Goal: Task Accomplishment & Management: Use online tool/utility

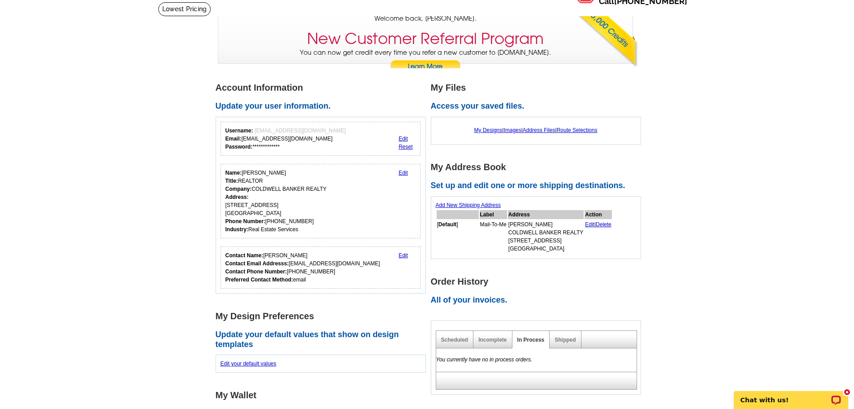
scroll to position [43, 0]
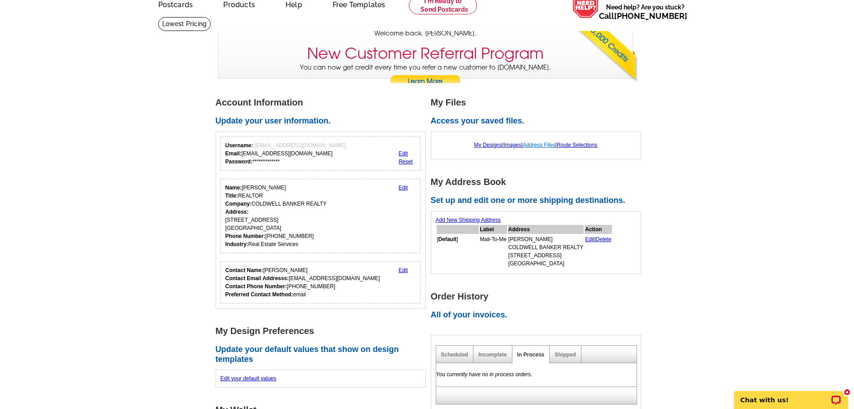
click at [546, 144] on link "Address Files" at bounding box center [539, 145] width 33 height 6
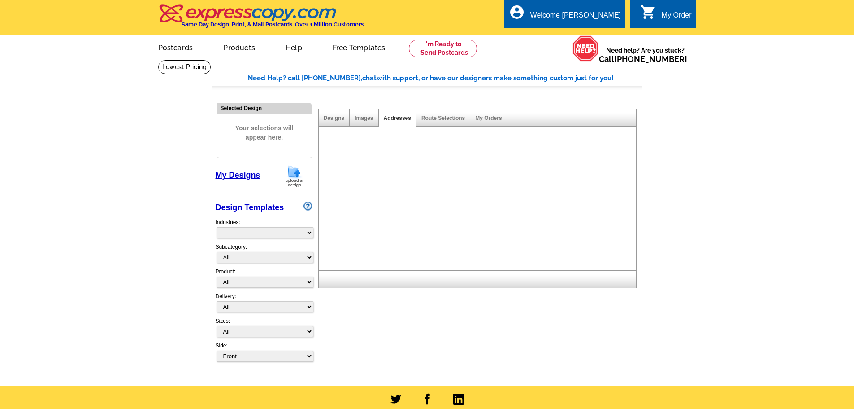
select select "785"
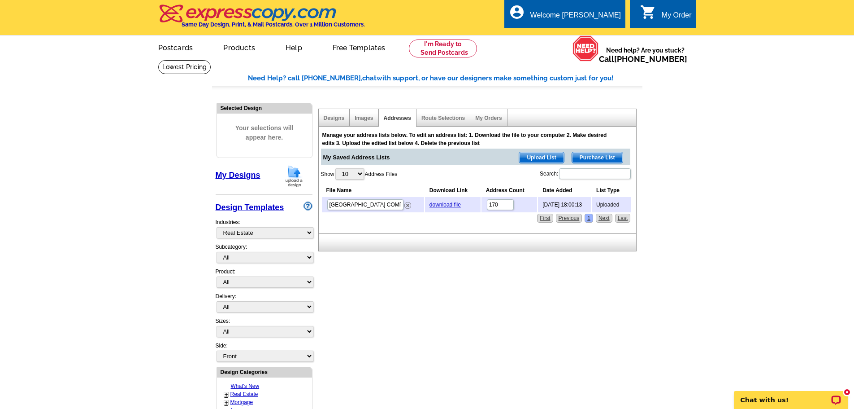
click at [552, 157] on span "Upload List" at bounding box center [541, 157] width 44 height 11
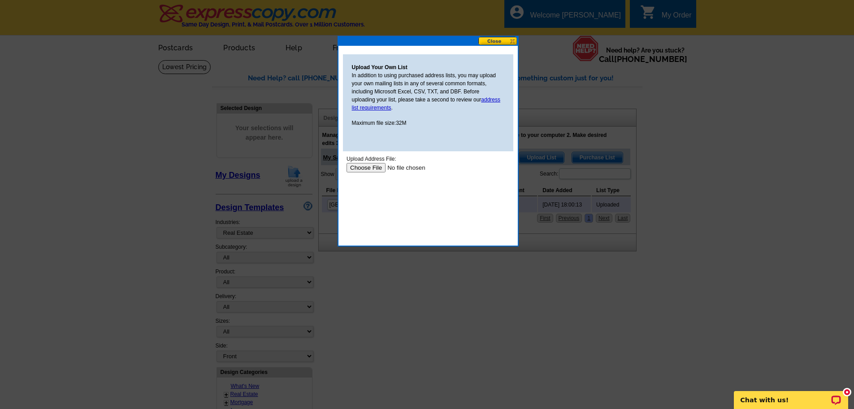
click at [368, 168] on input "file" at bounding box center [402, 167] width 113 height 9
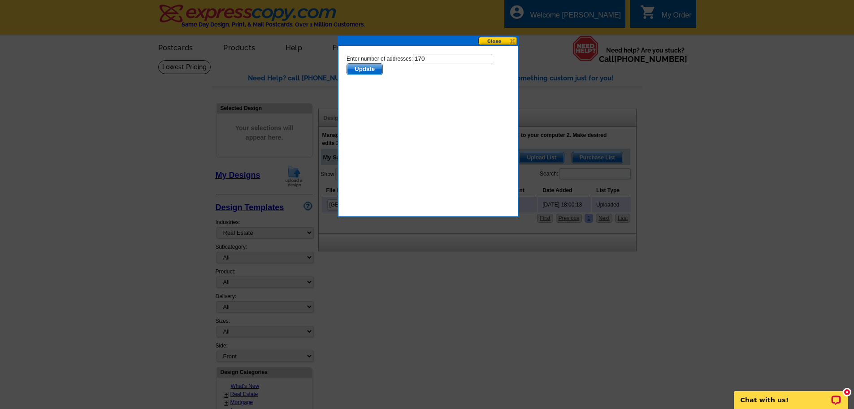
click at [373, 67] on span "Update" at bounding box center [364, 69] width 35 height 11
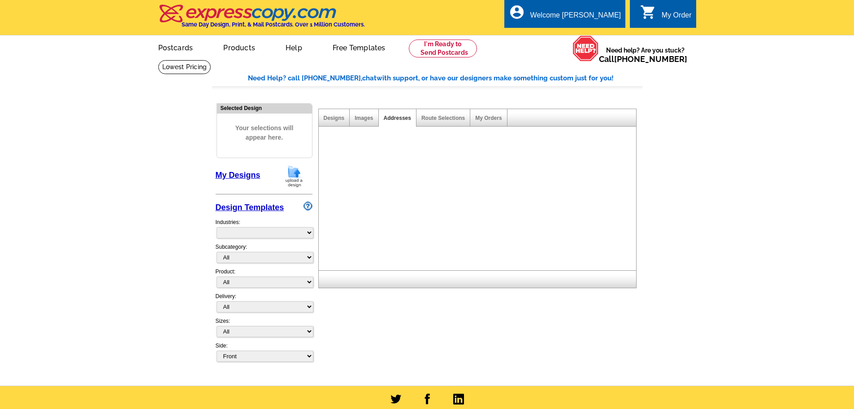
select select "785"
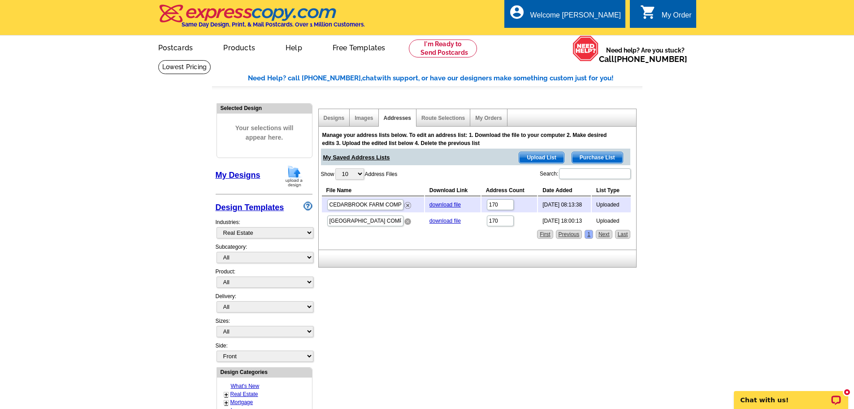
drag, startPoint x: 408, startPoint y: 222, endPoint x: 467, endPoint y: 30, distance: 201.4
click at [408, 222] on img at bounding box center [408, 221] width 7 height 7
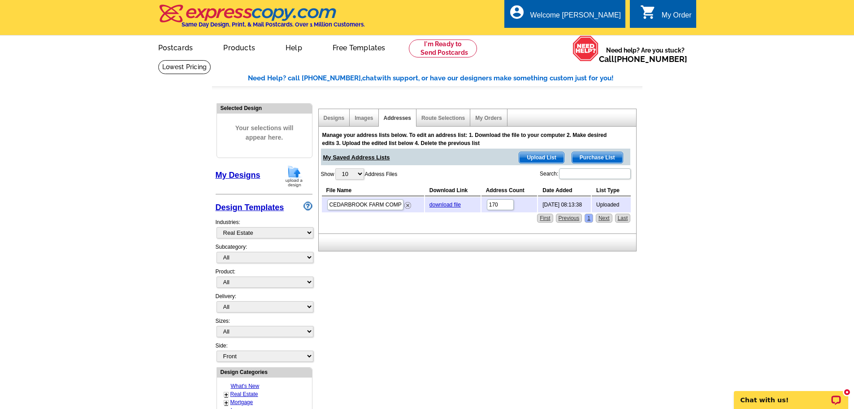
click at [295, 174] on img at bounding box center [294, 176] width 23 height 23
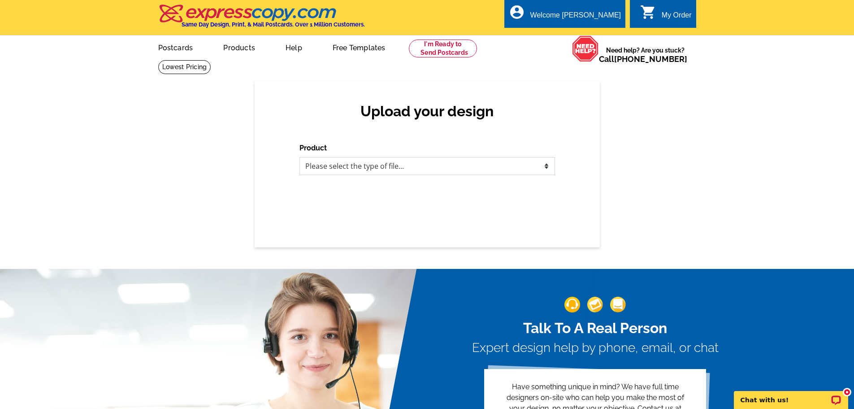
click at [546, 168] on select "Please select the type of file... Postcards Business Cards Letters and flyers G…" at bounding box center [428, 166] width 256 height 18
select select "1"
click at [300, 157] on select "Please select the type of file... Postcards Business Cards Letters and flyers G…" at bounding box center [428, 166] width 256 height 18
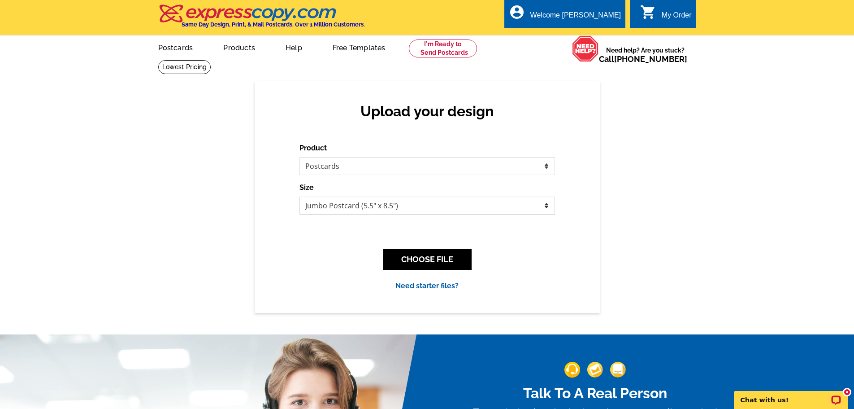
click at [545, 204] on select "Jumbo Postcard (5.5" x 8.5") Regular Postcard (4.25" x 5.6") Panoramic Postcard…" at bounding box center [428, 205] width 256 height 18
click at [448, 262] on button "CHOOSE FILE" at bounding box center [427, 258] width 89 height 21
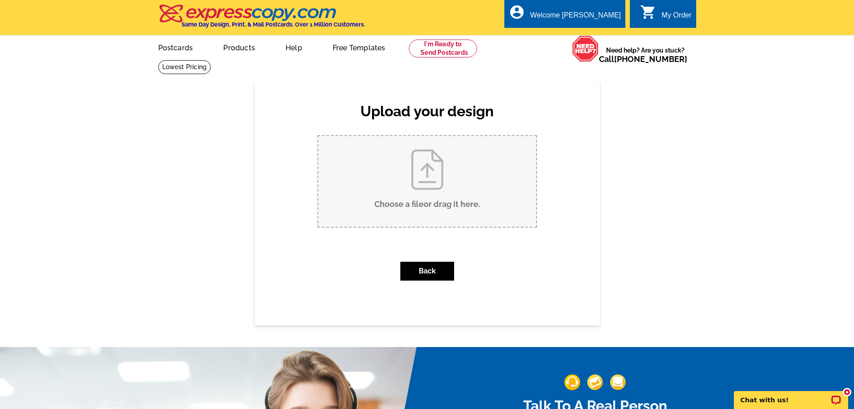
click at [434, 189] on input "Choose a file or drag it here ." at bounding box center [427, 181] width 218 height 91
type input "C:\fakepath\Postcard - Labor Day Weekend Home Tips for Homeowners AUGUST 27 202…"
